Goal: Transaction & Acquisition: Purchase product/service

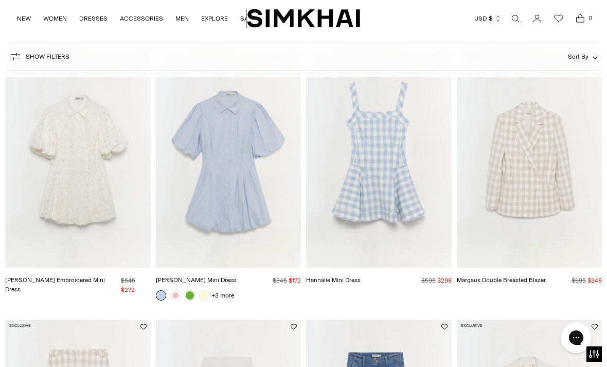
scroll to position [688, 0]
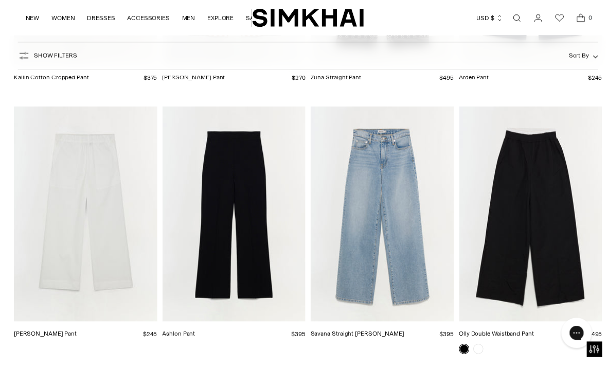
scroll to position [1693, 0]
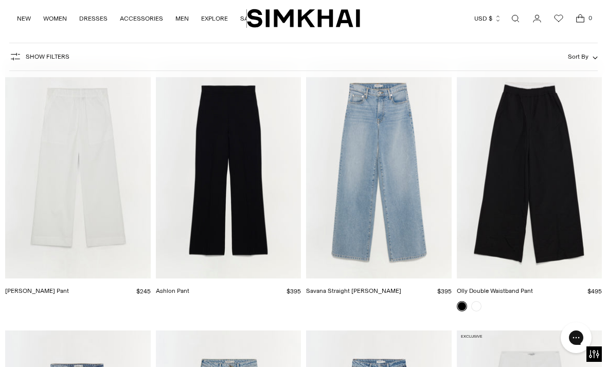
click at [231, 229] on img "Ashlon Pant" at bounding box center [229, 169] width 146 height 218
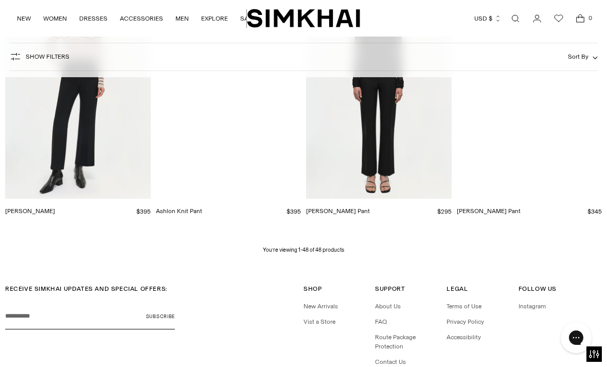
scroll to position [3080, 0]
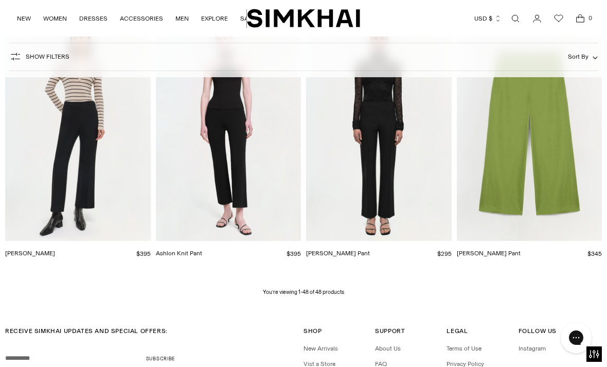
click at [403, 144] on img "Michelle Cropped Pant" at bounding box center [379, 132] width 146 height 218
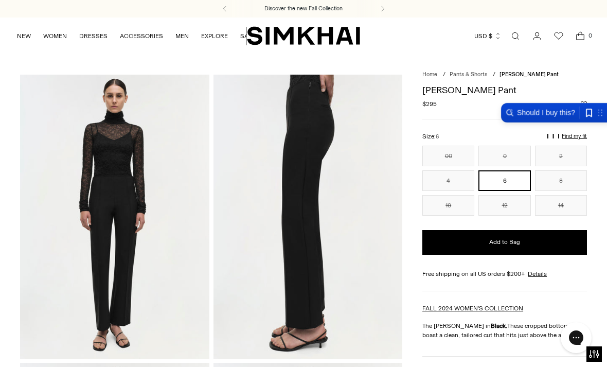
click at [287, 263] on img at bounding box center [307, 216] width 189 height 283
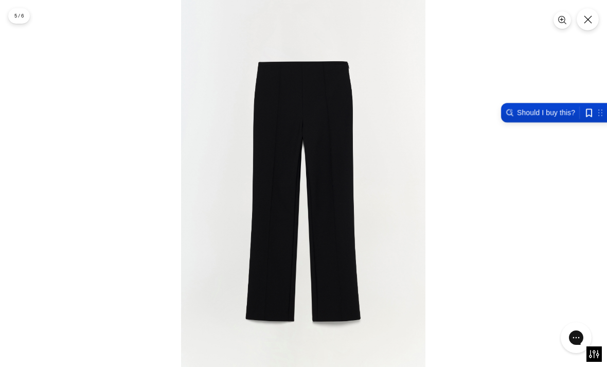
click at [586, 20] on icon "Close" at bounding box center [588, 19] width 8 height 8
